Goal: Information Seeking & Learning: Learn about a topic

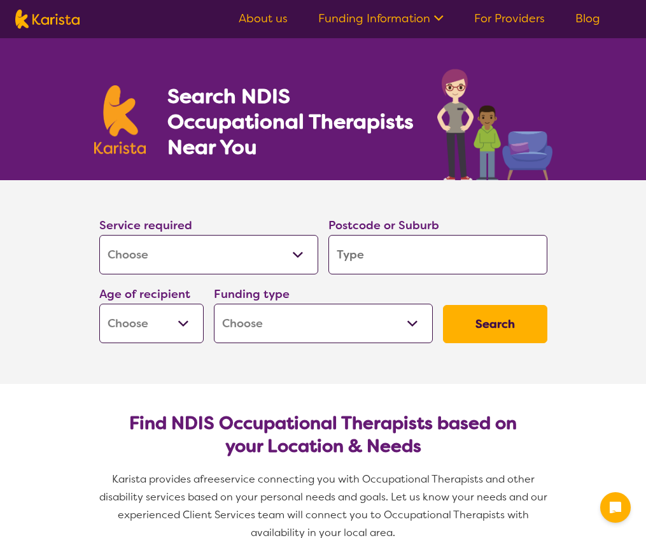
select select "[MEDICAL_DATA]"
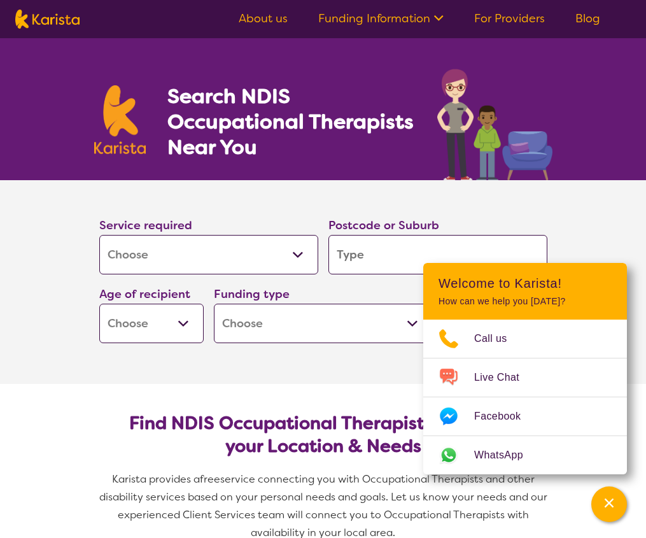
click at [356, 259] on input "search" at bounding box center [437, 254] width 219 height 39
type input "6"
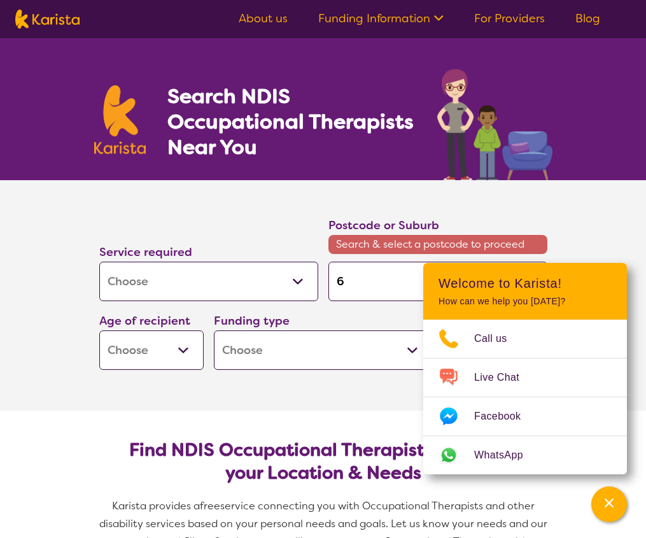
type input "60"
type input "605"
type input "6054"
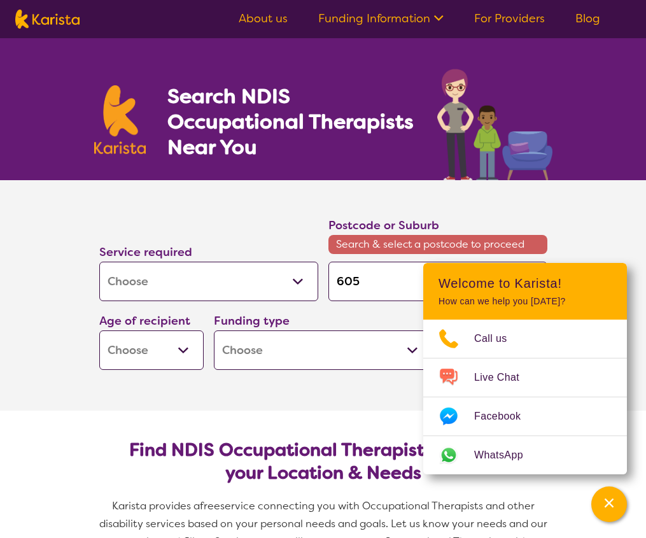
type input "6054"
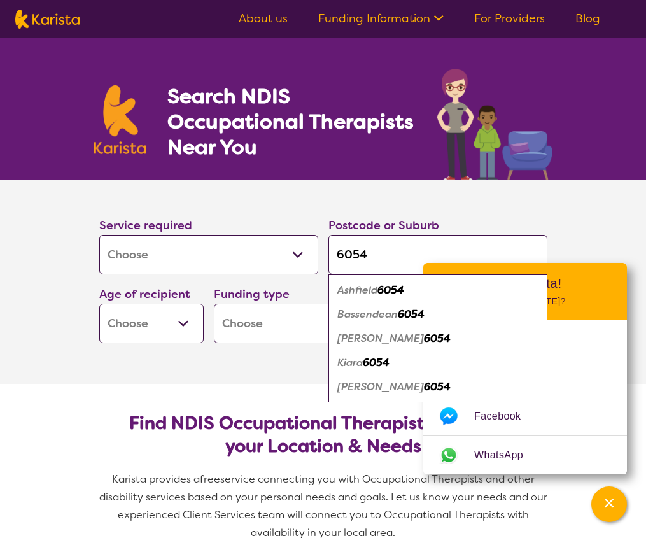
type input "6054"
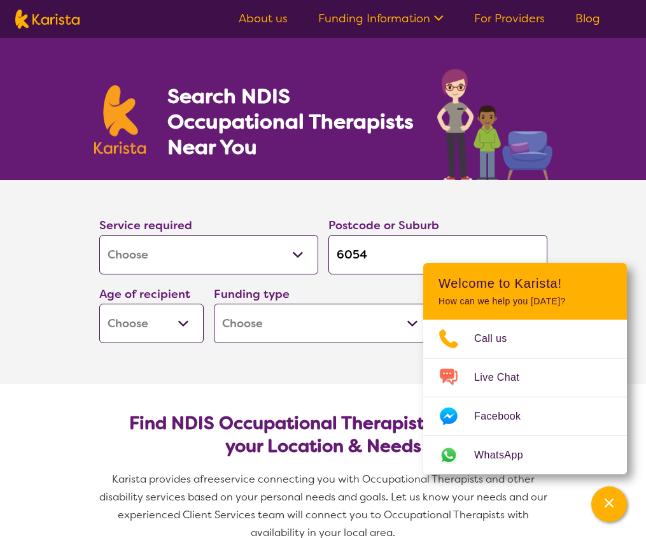
click at [181, 323] on select "Early Childhood - 0 to 9 Child - 10 to 11 Adolescent - 12 to 17 Adult - 18 to 6…" at bounding box center [151, 323] width 104 height 39
select select "AD"
click at [99, 304] on select "Early Childhood - 0 to 9 Child - 10 to 11 Adolescent - 12 to 17 Adult - 18 to 6…" at bounding box center [151, 323] width 104 height 39
select select "AD"
click at [408, 322] on select "Home Care Package (HCP) National Disability Insurance Scheme (NDIS) I don't know" at bounding box center [323, 323] width 219 height 39
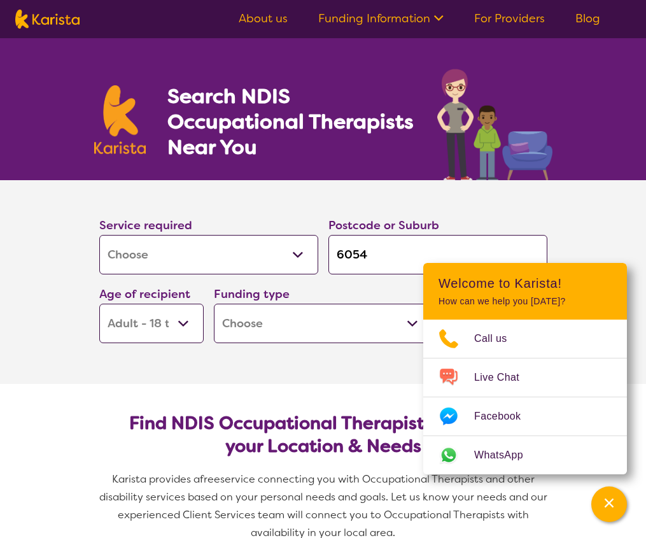
select select "NDIS"
click at [214, 304] on select "Home Care Package (HCP) National Disability Insurance Scheme (NDIS) I don't know" at bounding box center [323, 323] width 219 height 39
select select "NDIS"
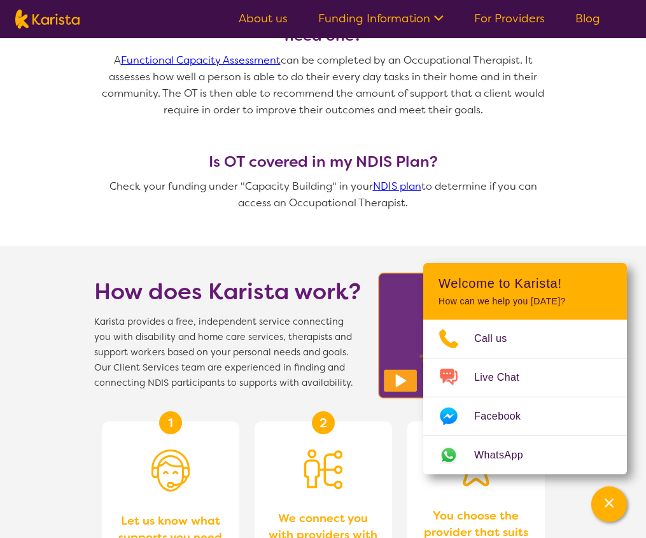
scroll to position [1018, 0]
